Goal: Information Seeking & Learning: Learn about a topic

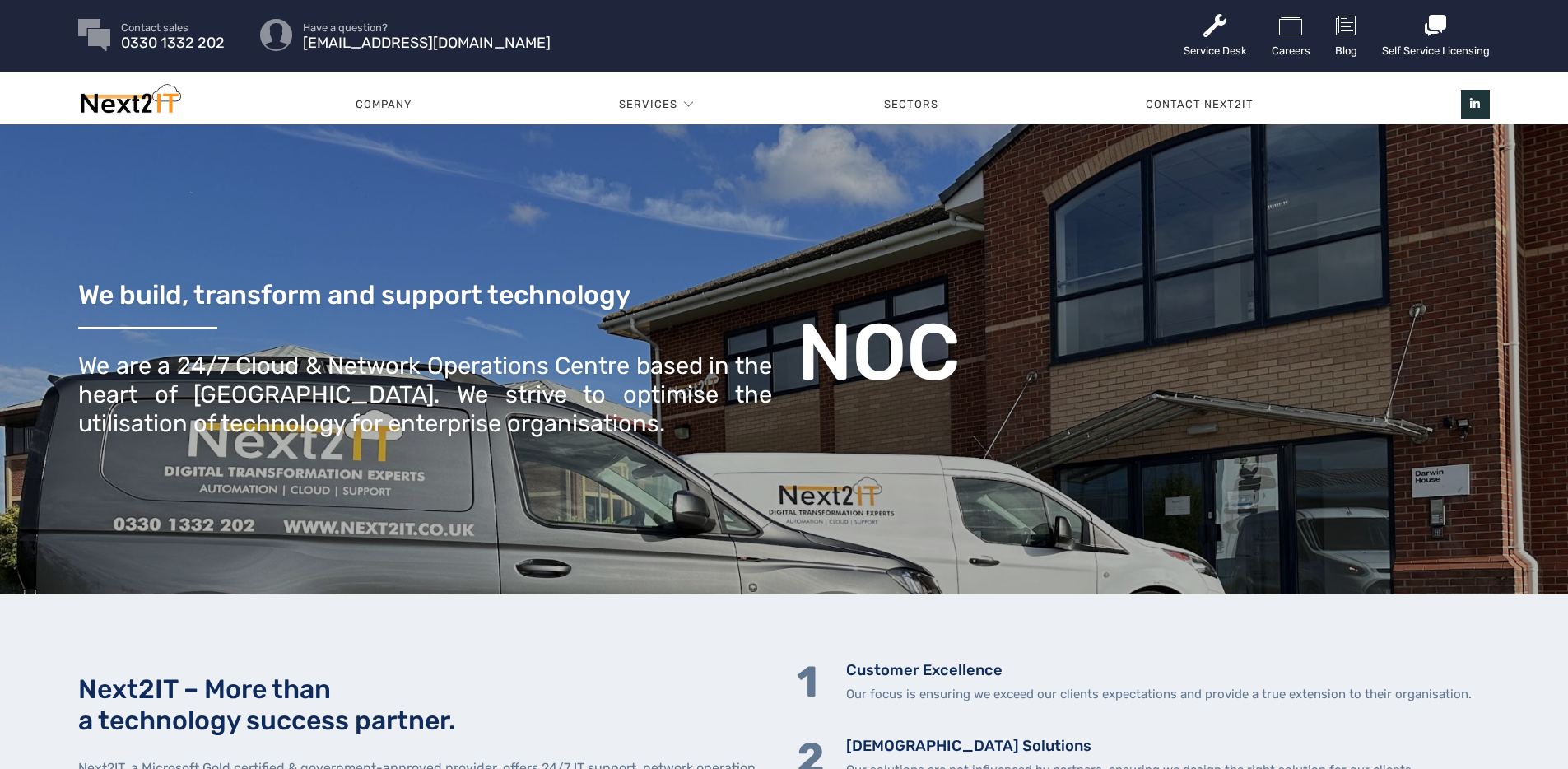
scroll to position [3, 0]
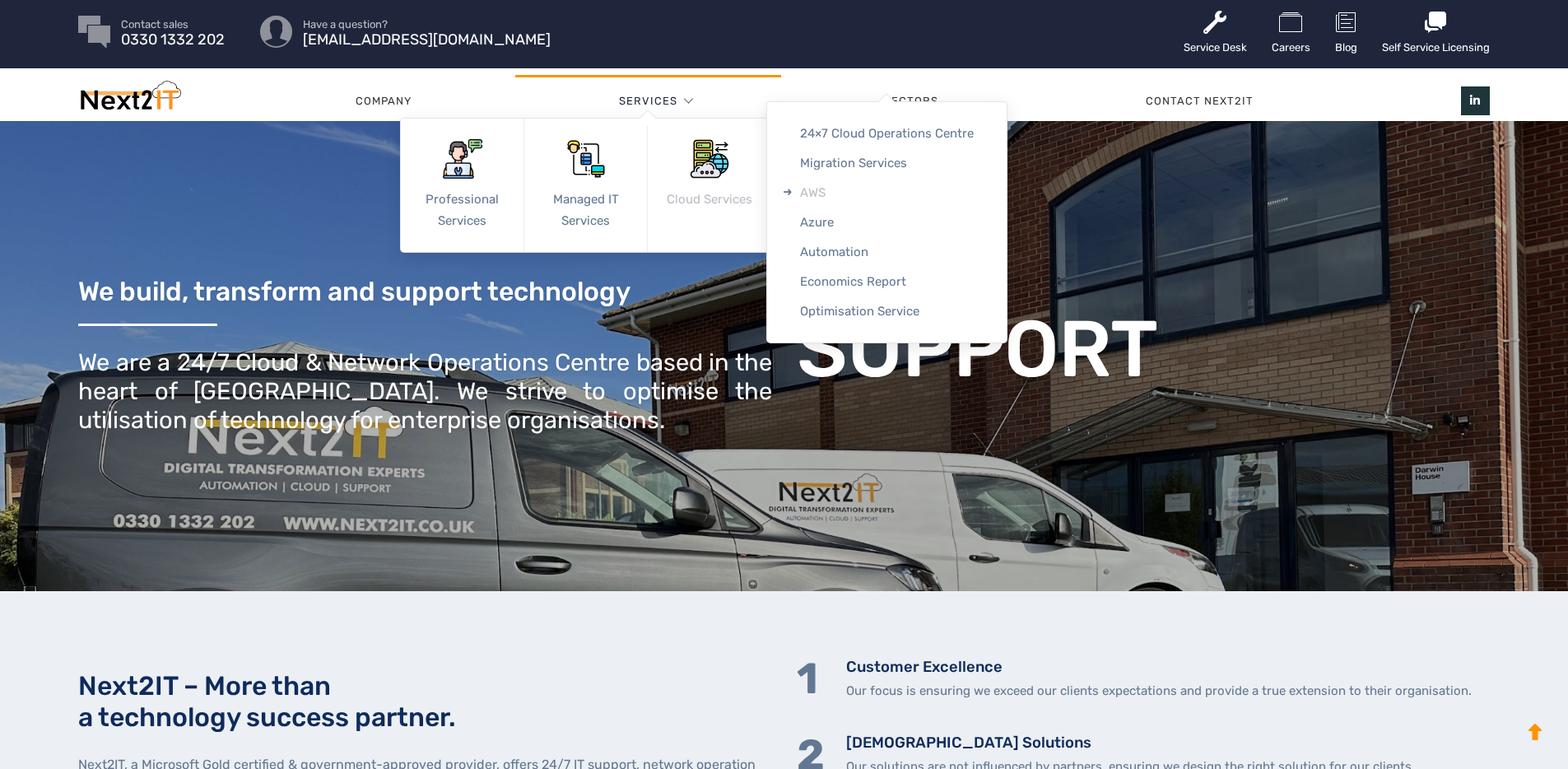
click at [806, 178] on link "AWS" at bounding box center [887, 192] width 239 height 30
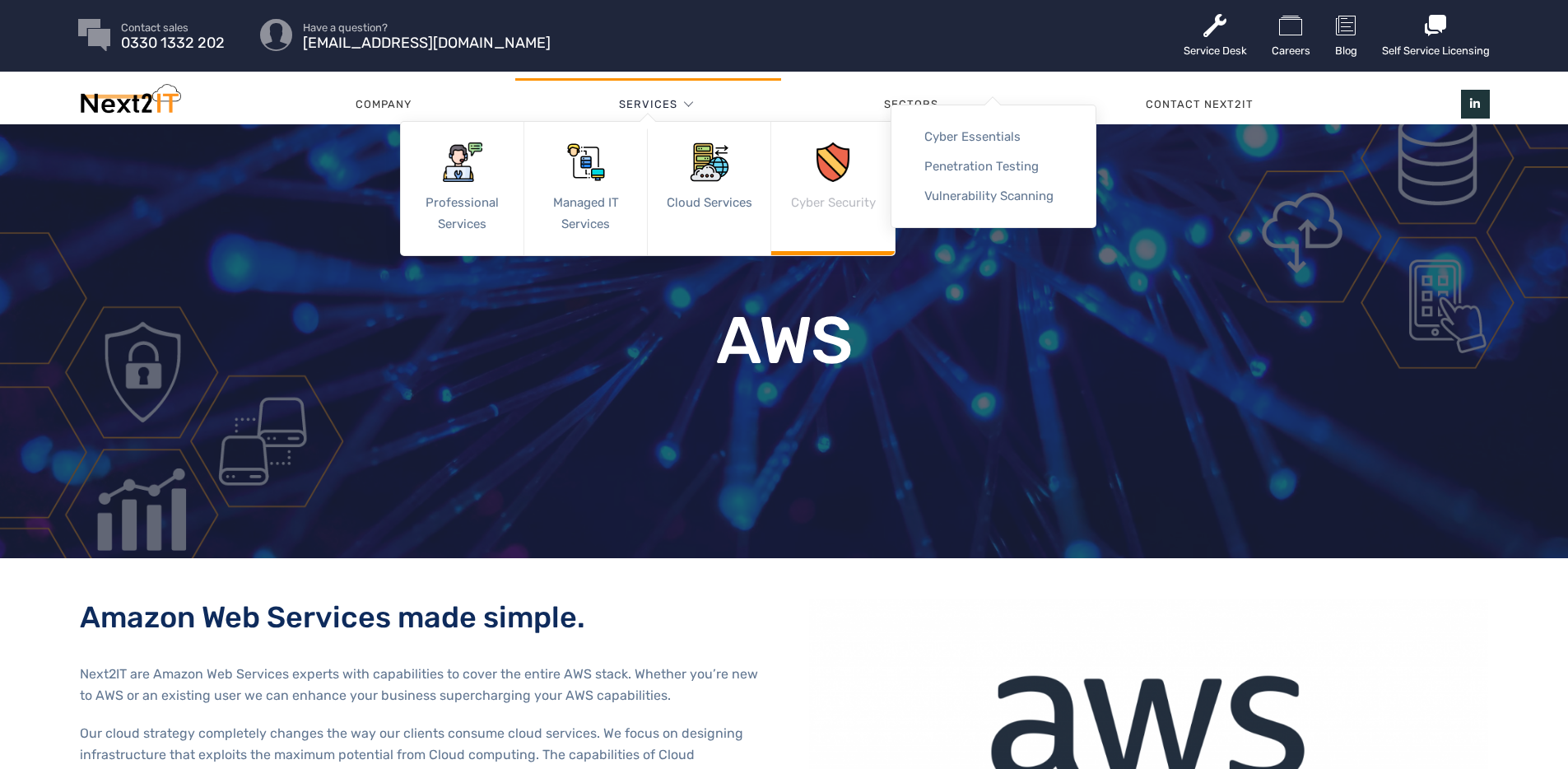
click at [816, 162] on img at bounding box center [833, 162] width 40 height 40
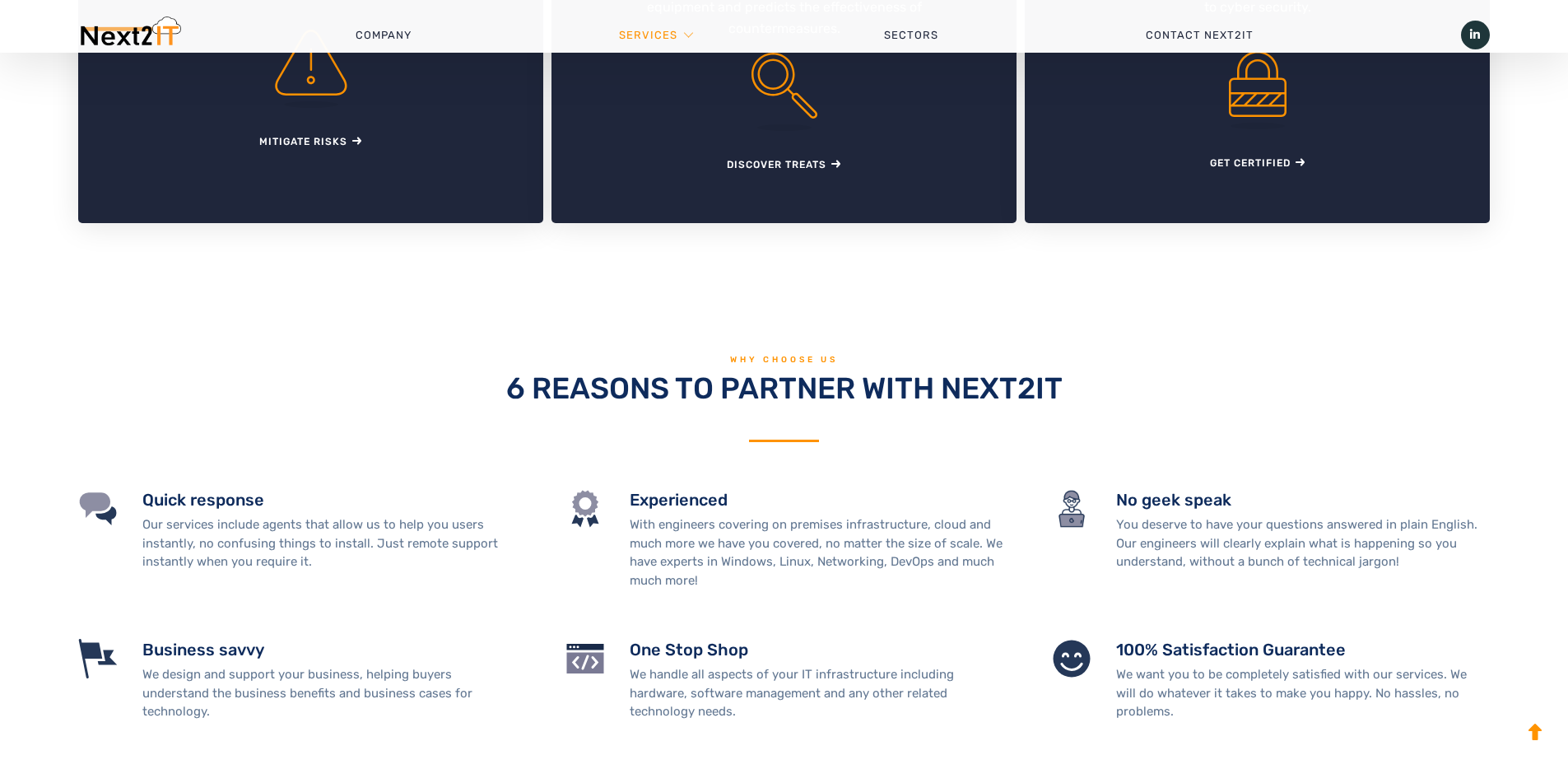
scroll to position [508, 0]
